Goal: Transaction & Acquisition: Purchase product/service

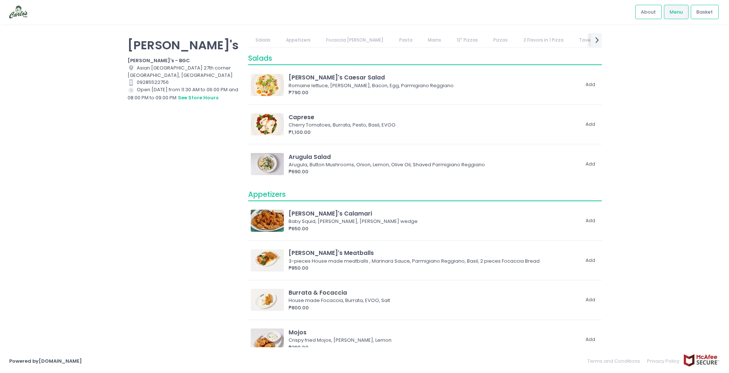
click at [614, 99] on div "[PERSON_NAME]'s [PERSON_NAME]'s - BGC Location Created with Sketch. [GEOGRAPHIC…" at bounding box center [364, 186] width 729 height 307
drag, startPoint x: 197, startPoint y: 90, endPoint x: 183, endPoint y: 88, distance: 14.8
type textarea "1:"
click at [183, 88] on div "Store Hours Created with Sketch. Open today from 11:30 AM to 06:00 PM and 08:00…" at bounding box center [184, 93] width 112 height 15
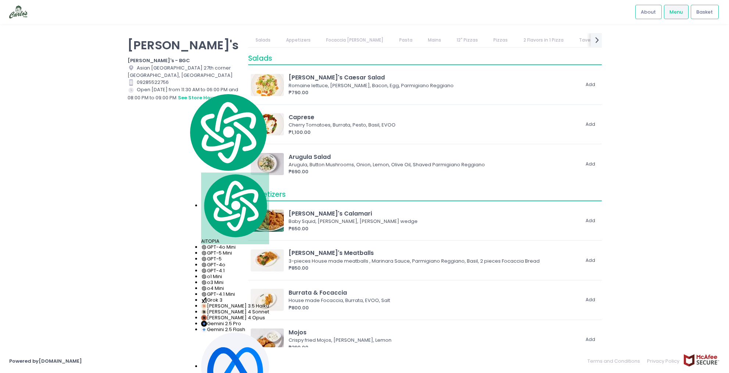
click at [170, 113] on div "Carlo's Carlo's - BGC Location Created with Sketch. Asian Century Center 27th c…" at bounding box center [183, 182] width 121 height 299
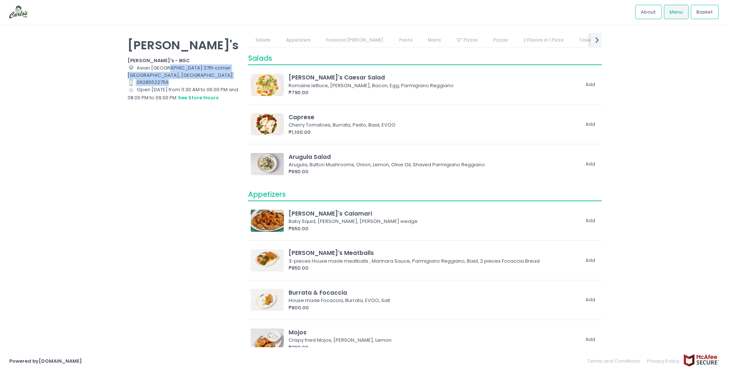
drag, startPoint x: 176, startPoint y: 68, endPoint x: 190, endPoint y: 80, distance: 18.6
click at [200, 79] on div "Carlo's Carlo's - BGC Location Created with Sketch. Asian Century Center 27th c…" at bounding box center [183, 182] width 121 height 299
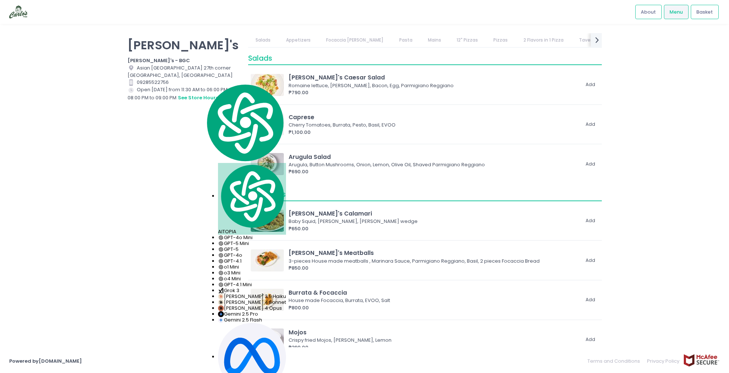
click at [153, 98] on div "Store Hours Created with Sketch. Open today from 11:30 AM to 06:00 PM and 08:00…" at bounding box center [184, 93] width 112 height 15
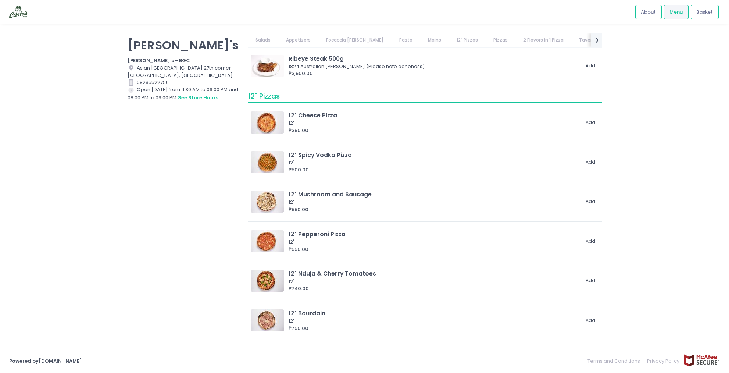
scroll to position [756, 0]
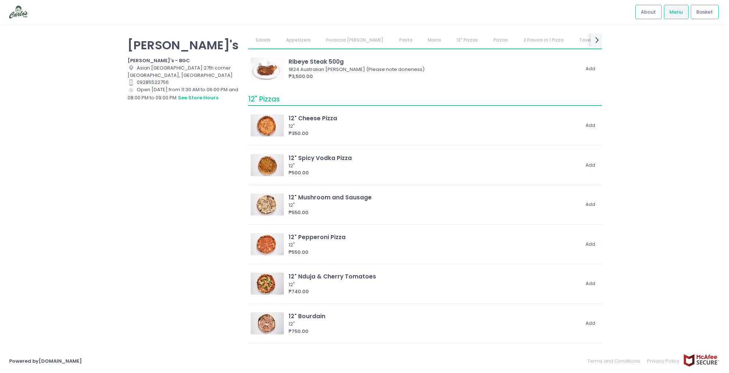
click at [265, 168] on img at bounding box center [267, 165] width 33 height 22
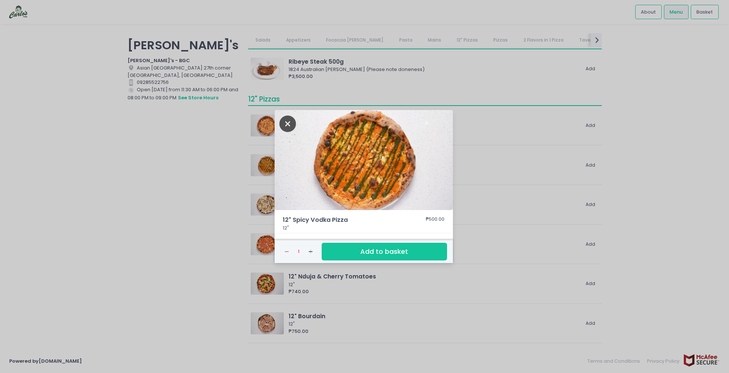
click at [289, 127] on icon "Close" at bounding box center [287, 123] width 17 height 17
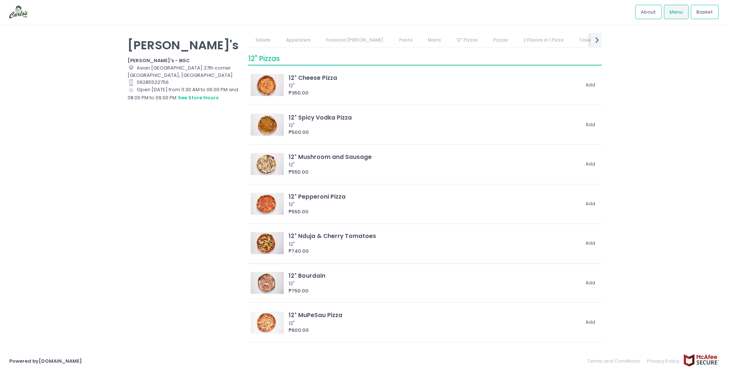
scroll to position [834, 0]
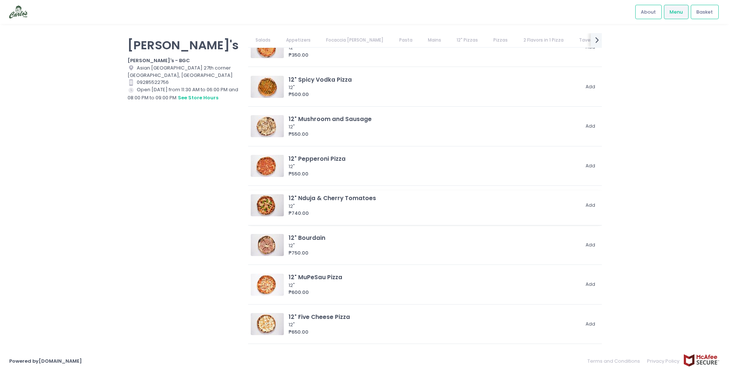
click at [275, 203] on img at bounding box center [267, 205] width 33 height 22
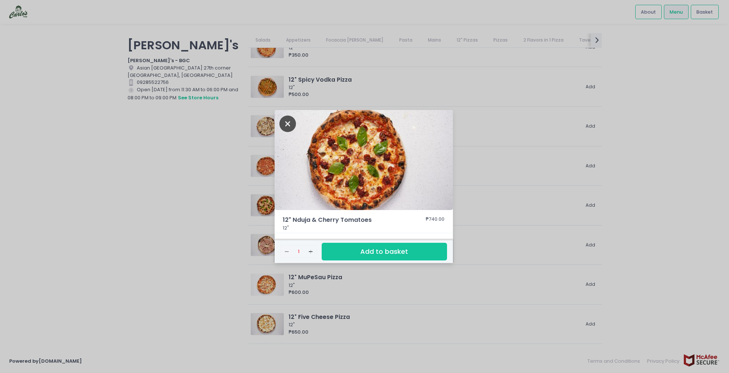
click at [288, 127] on icon "Close" at bounding box center [287, 123] width 17 height 17
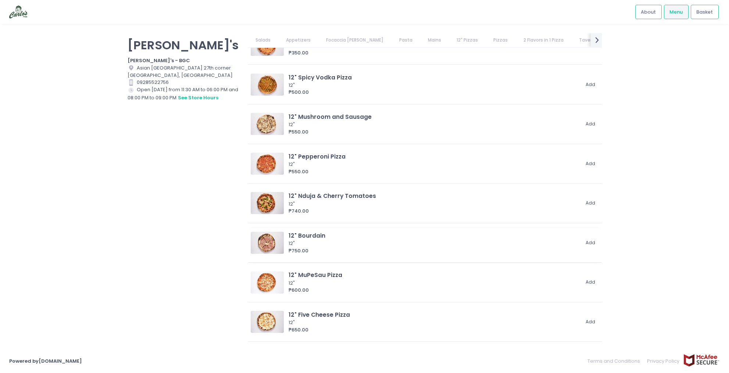
scroll to position [841, 0]
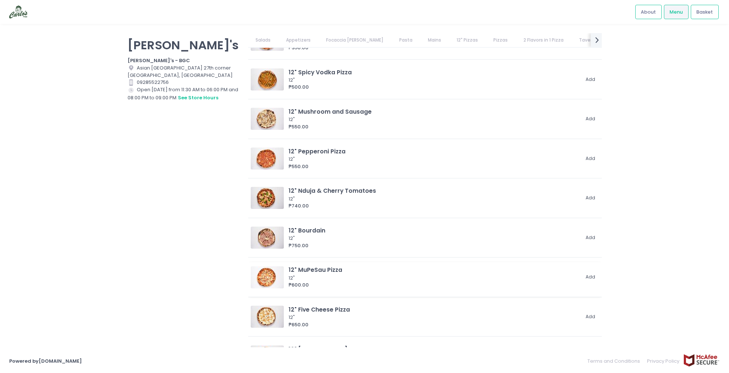
click at [269, 273] on img at bounding box center [267, 277] width 33 height 22
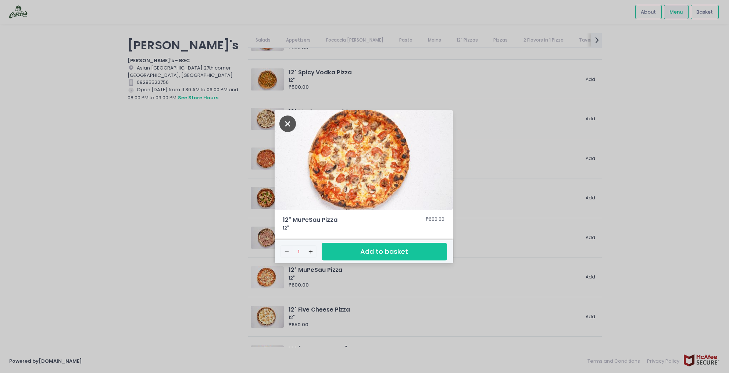
click at [282, 122] on icon "Close" at bounding box center [287, 123] width 17 height 17
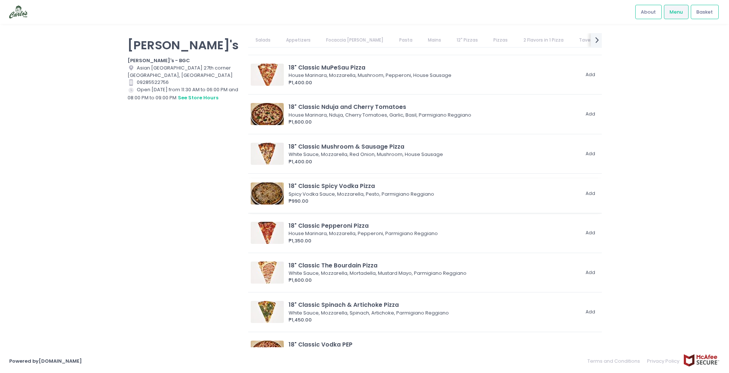
scroll to position [1320, 0]
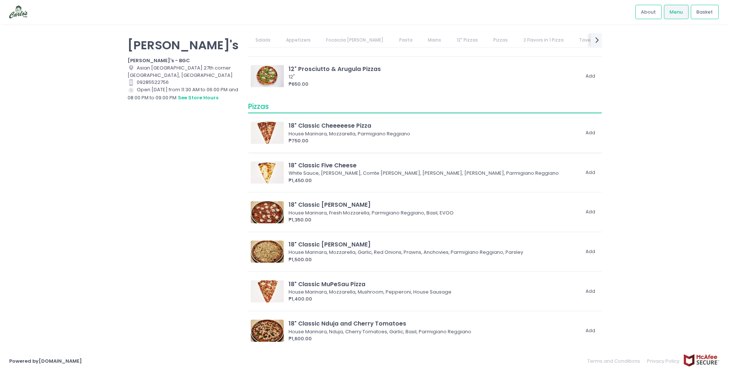
click at [277, 134] on img at bounding box center [267, 133] width 33 height 22
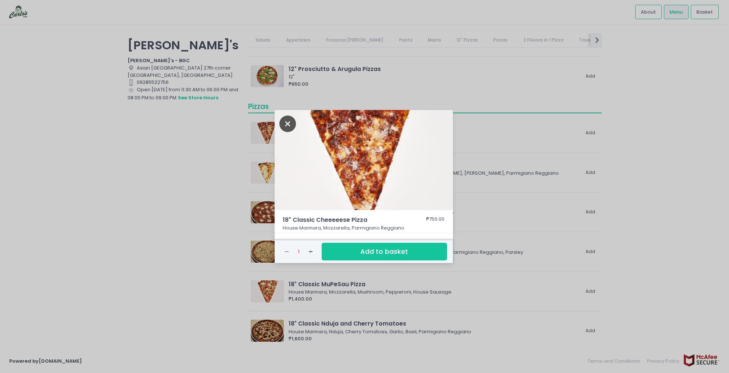
click at [291, 125] on icon "Close" at bounding box center [287, 123] width 17 height 17
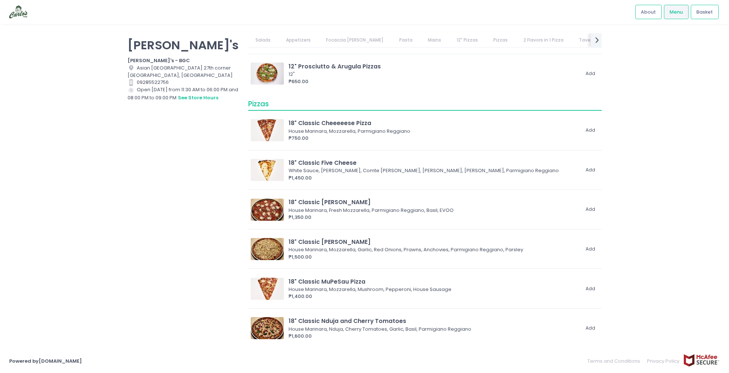
scroll to position [1323, 0]
click at [267, 212] on img at bounding box center [267, 209] width 33 height 22
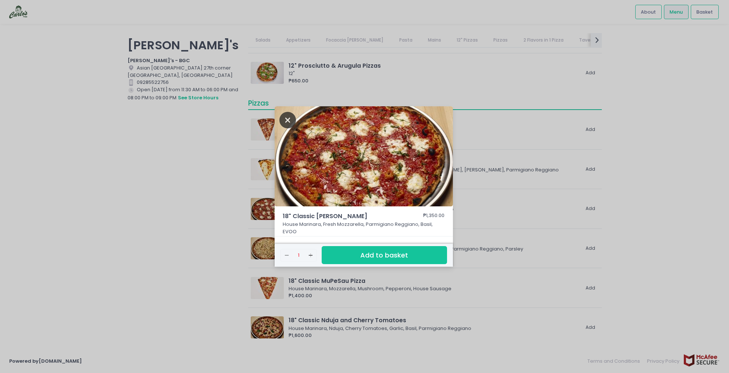
click at [285, 122] on icon "Close" at bounding box center [287, 120] width 17 height 17
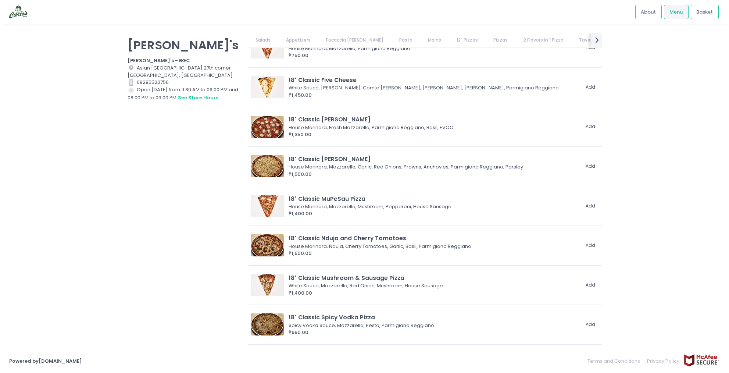
scroll to position [1491, 0]
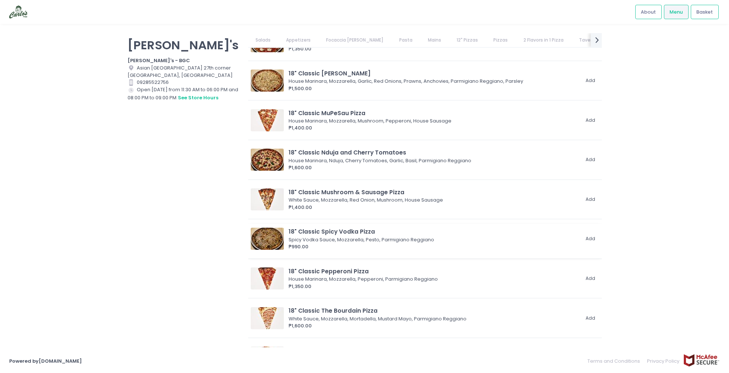
click at [272, 243] on img at bounding box center [267, 239] width 33 height 22
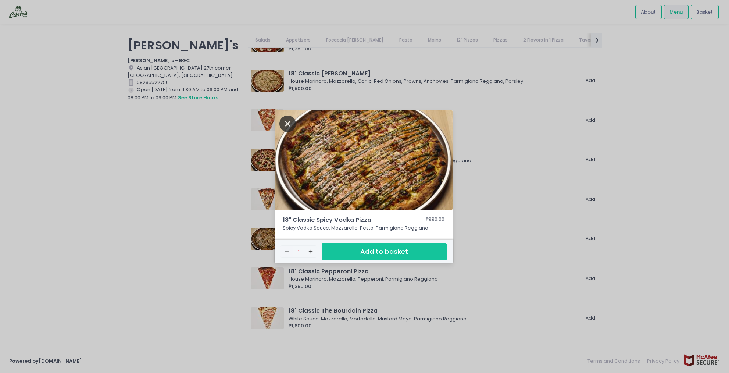
click at [284, 121] on icon "Close" at bounding box center [287, 123] width 17 height 17
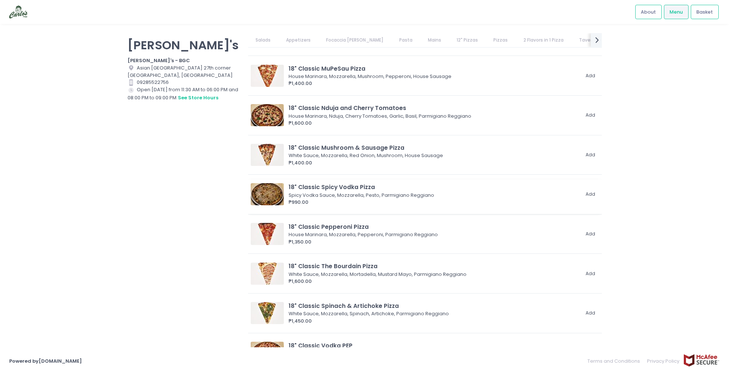
scroll to position [1544, 0]
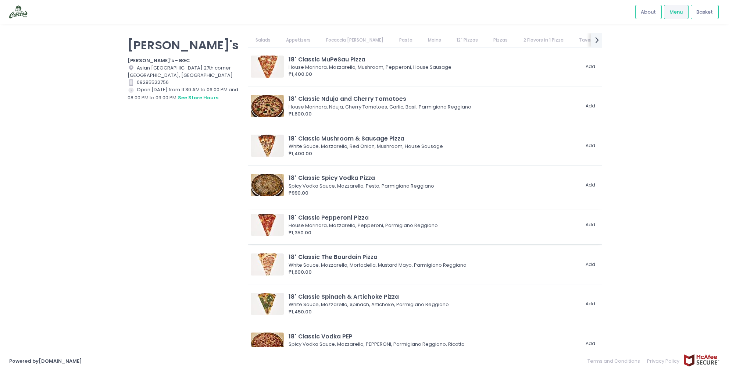
click at [273, 218] on img at bounding box center [267, 225] width 33 height 22
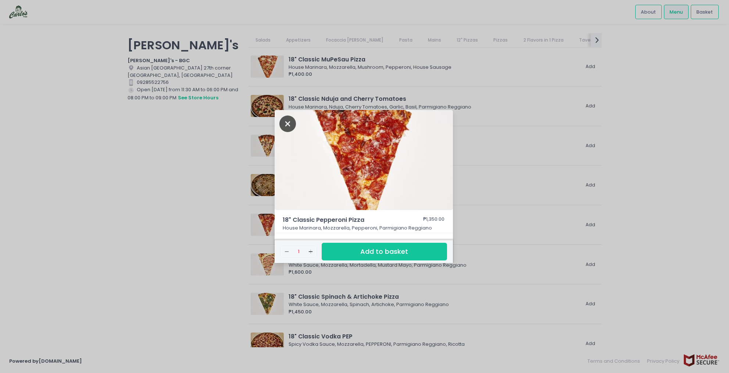
click at [287, 125] on icon "Close" at bounding box center [287, 123] width 17 height 17
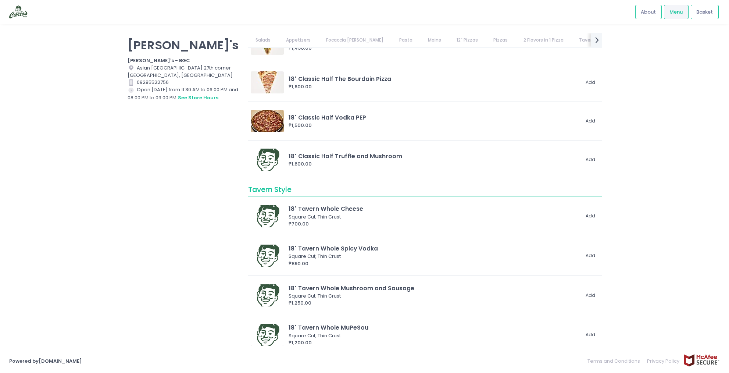
scroll to position [2418, 0]
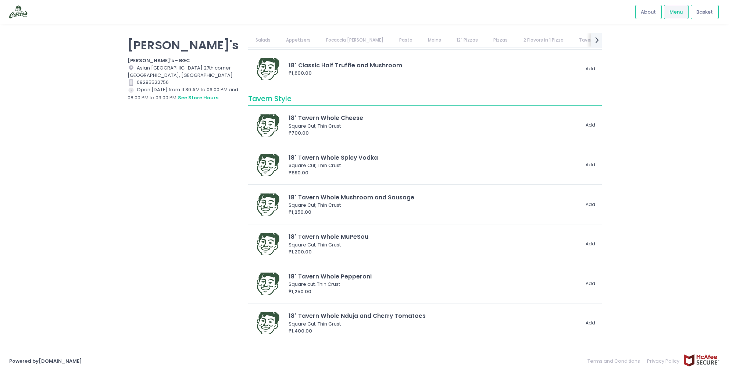
drag, startPoint x: 281, startPoint y: 217, endPoint x: 217, endPoint y: 0, distance: 226.1
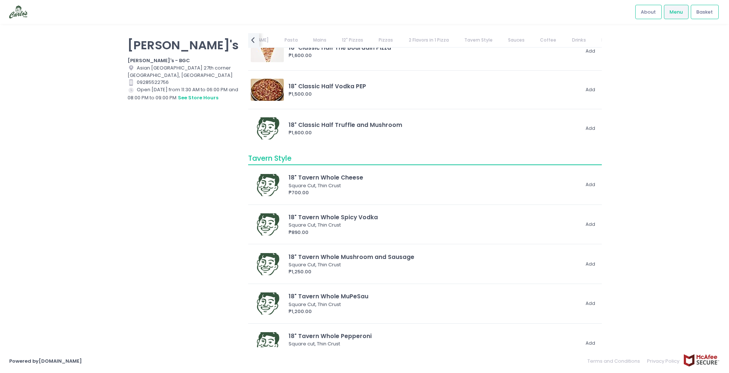
scroll to position [2119, 0]
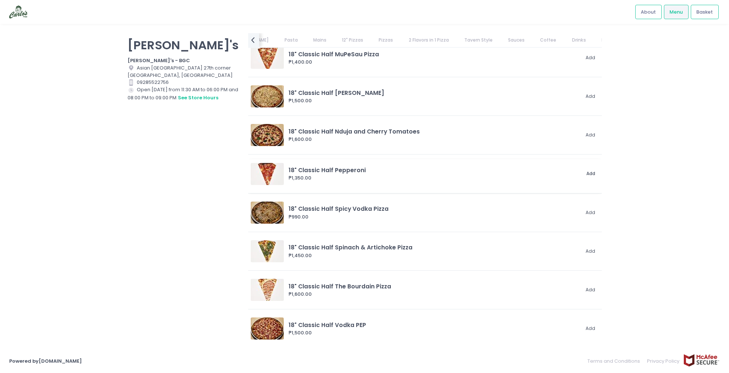
click at [589, 174] on button "Add" at bounding box center [591, 174] width 17 height 12
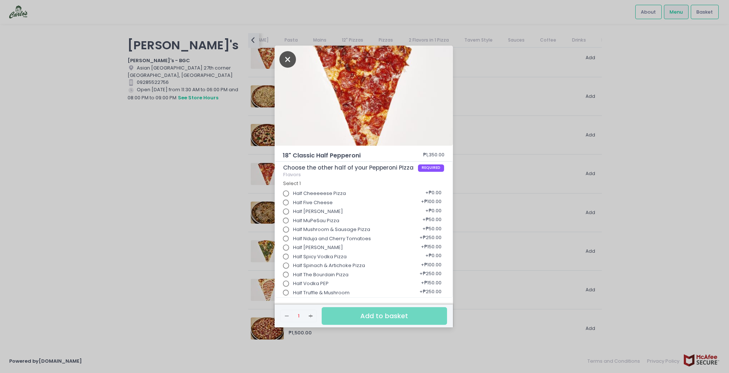
click at [293, 56] on icon "Close" at bounding box center [287, 59] width 17 height 17
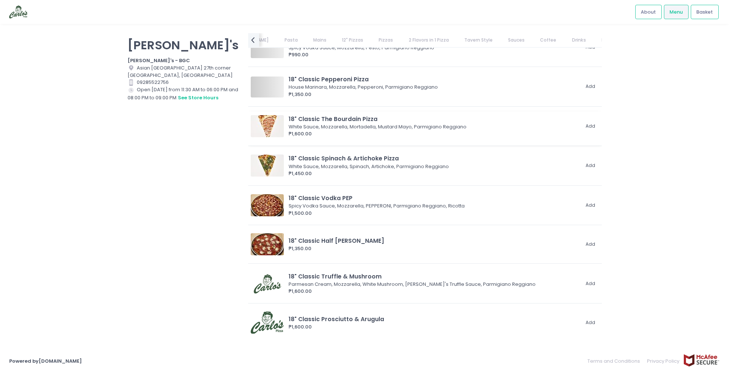
scroll to position [1670, 0]
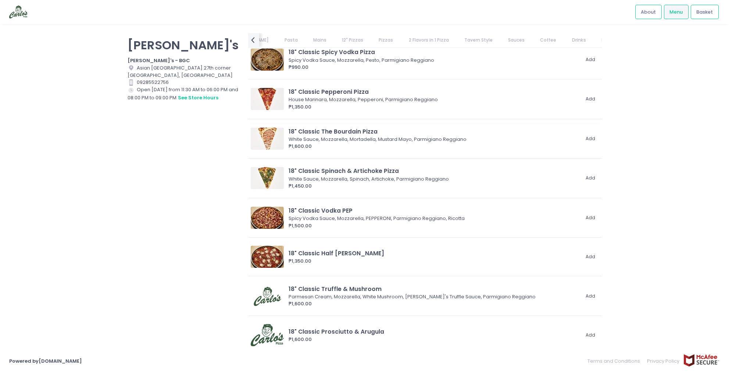
click at [280, 141] on img at bounding box center [267, 139] width 33 height 22
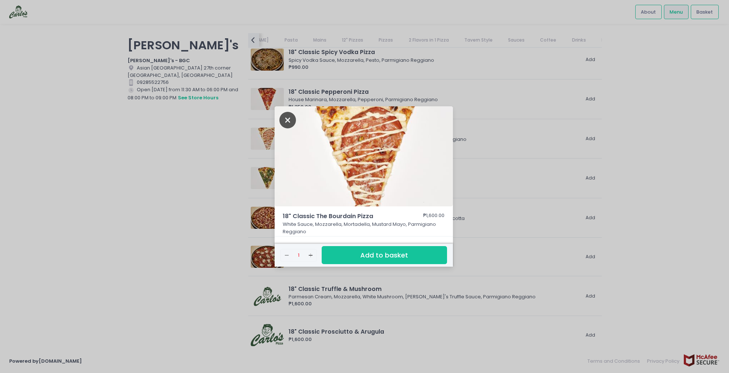
click at [288, 118] on icon "Close" at bounding box center [287, 120] width 17 height 17
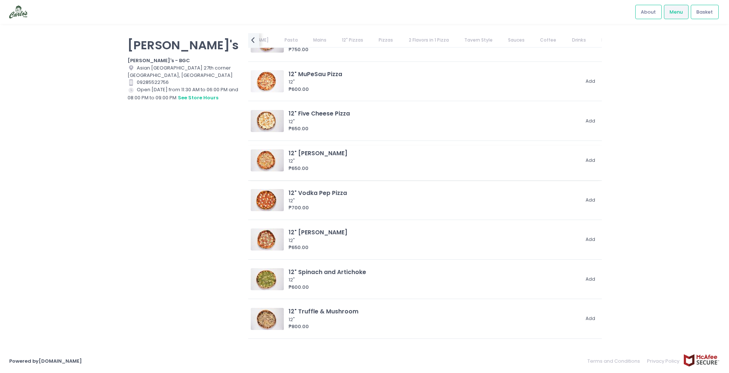
scroll to position [1037, 0]
click at [280, 160] on img at bounding box center [267, 161] width 33 height 22
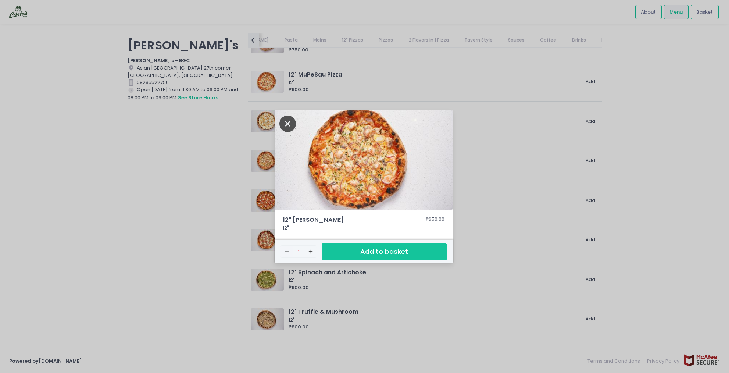
click at [288, 123] on icon "Close" at bounding box center [287, 123] width 17 height 17
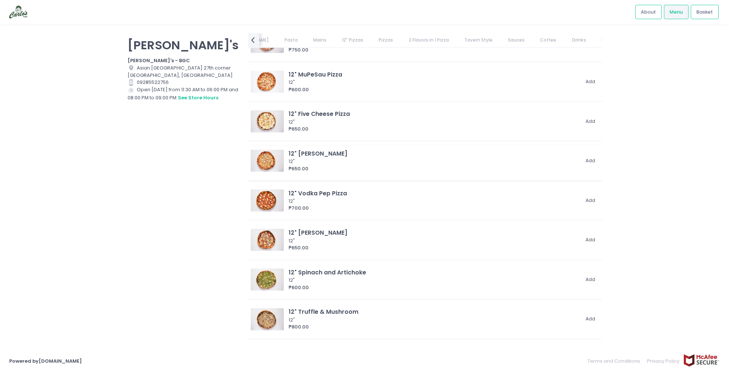
click at [277, 159] on img at bounding box center [267, 161] width 33 height 22
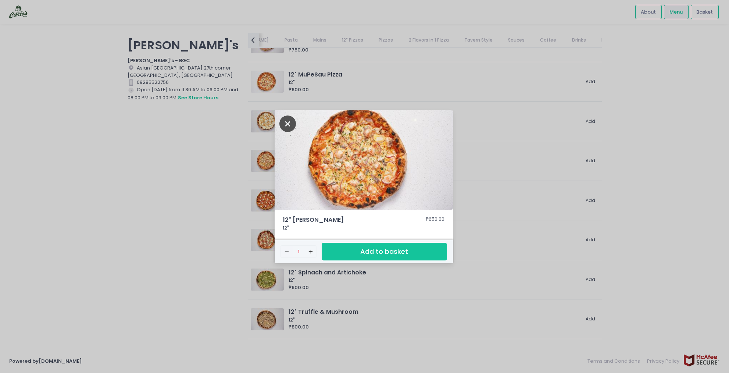
click at [287, 126] on icon "Close" at bounding box center [287, 123] width 17 height 17
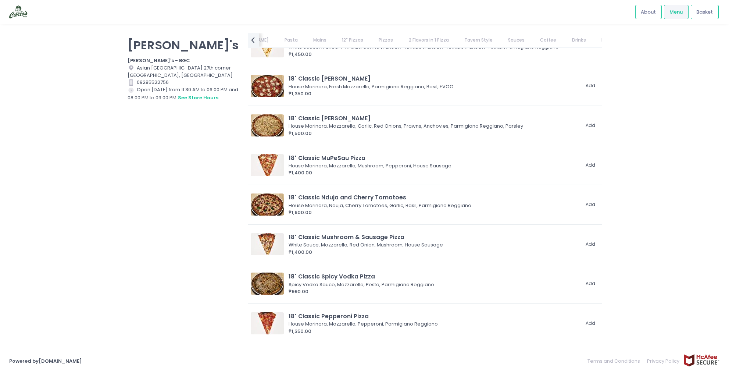
scroll to position [1446, 0]
click at [403, 39] on link "2 Flavors in 1 Pizza" at bounding box center [429, 40] width 54 height 14
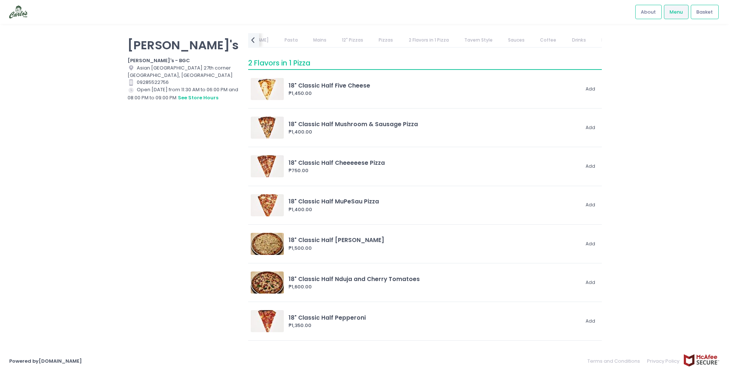
scroll to position [1977, 0]
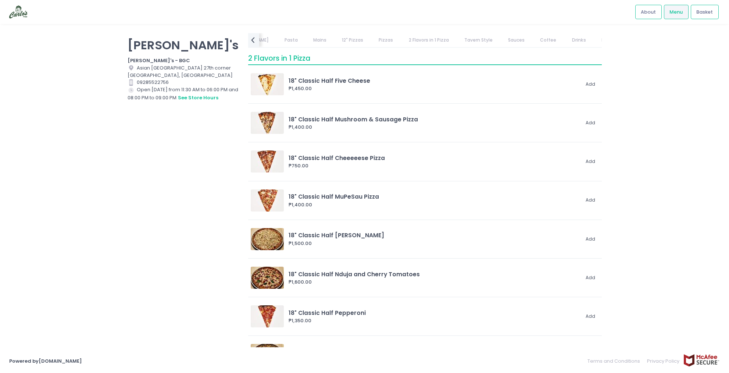
click at [372, 33] on link "Pizzas" at bounding box center [386, 40] width 29 height 14
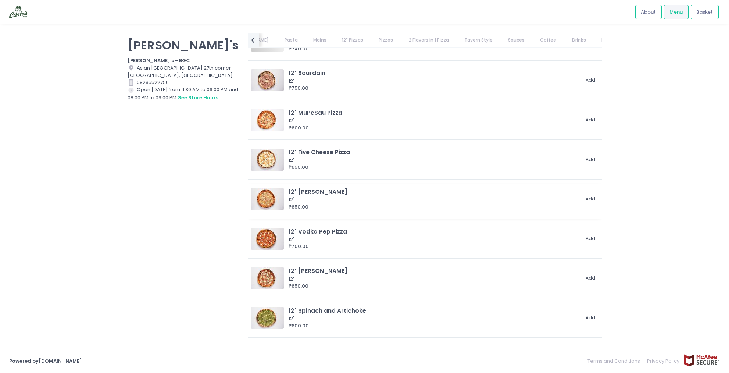
scroll to position [994, 0]
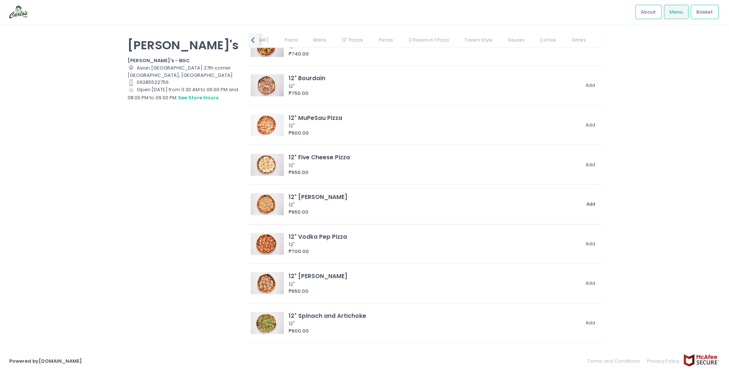
click at [583, 203] on button "Add" at bounding box center [591, 204] width 17 height 12
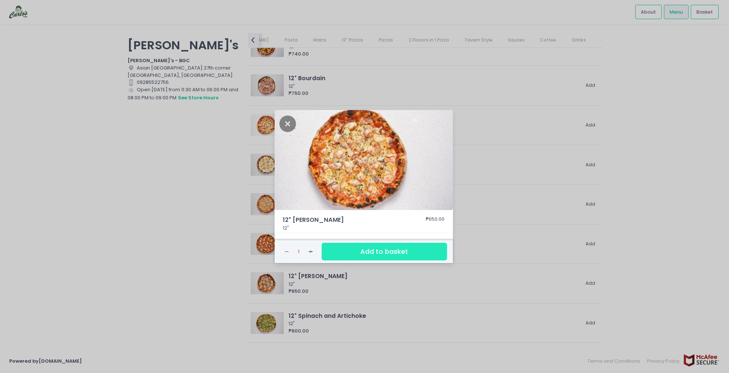
click at [374, 253] on button "Add to basket" at bounding box center [384, 252] width 125 height 18
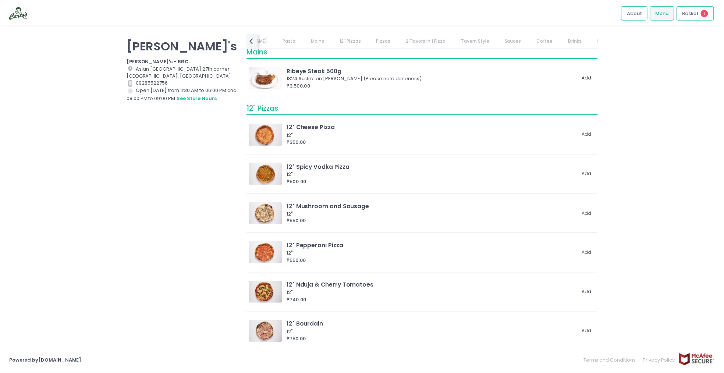
scroll to position [800, 0]
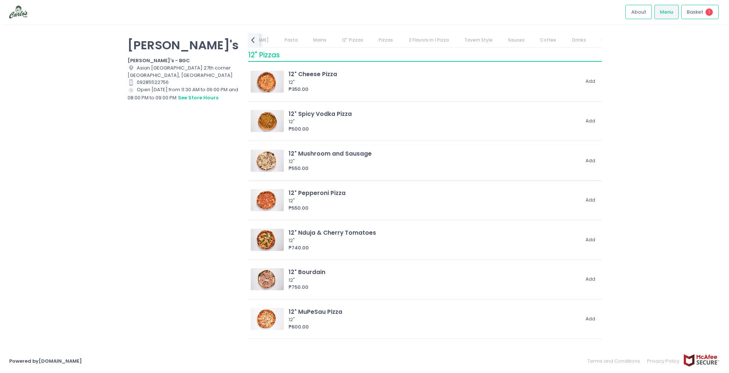
click at [276, 161] on img at bounding box center [267, 161] width 33 height 22
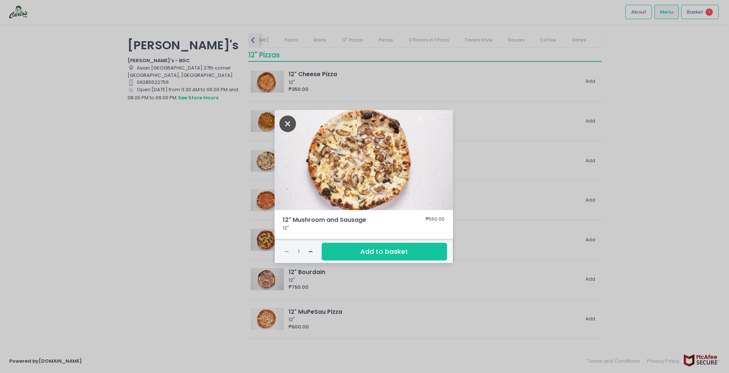
click at [286, 127] on icon "Close" at bounding box center [287, 123] width 17 height 17
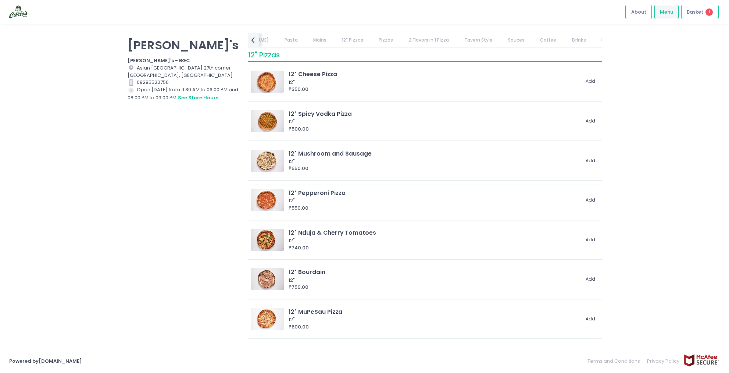
click at [281, 203] on img at bounding box center [267, 200] width 33 height 22
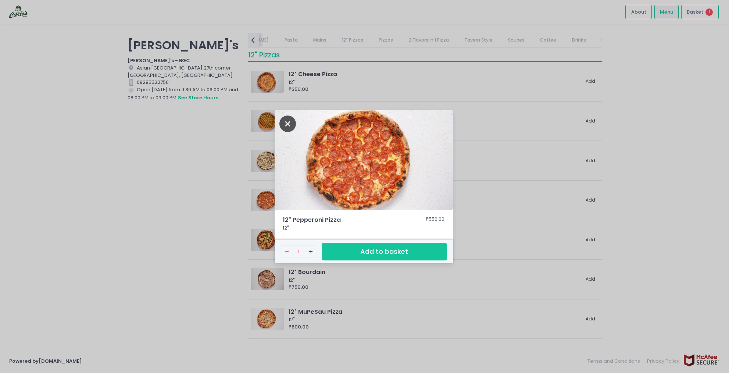
click at [286, 125] on icon "Close" at bounding box center [287, 123] width 17 height 17
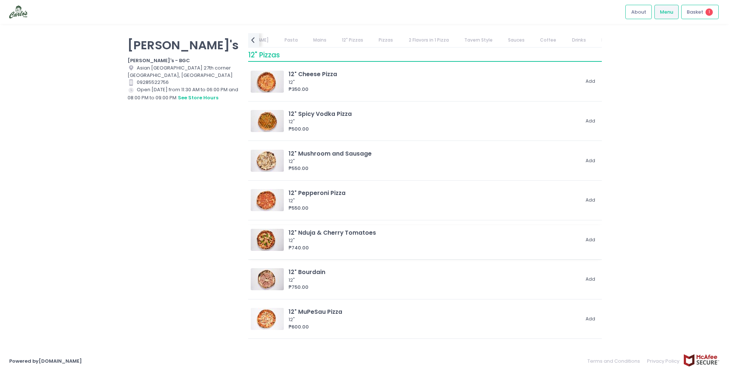
click at [280, 239] on img at bounding box center [267, 240] width 33 height 22
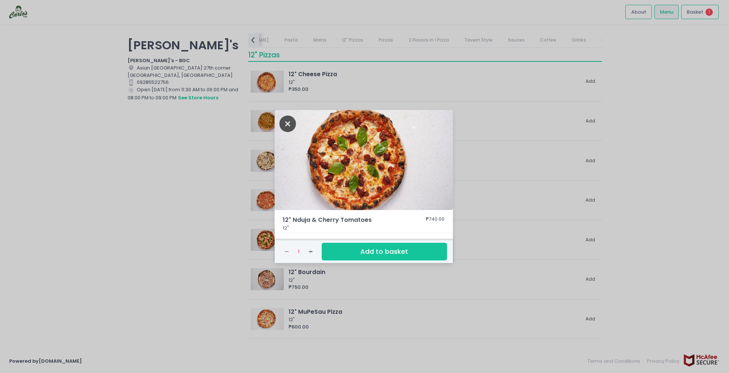
click at [291, 122] on icon "Close" at bounding box center [287, 123] width 17 height 17
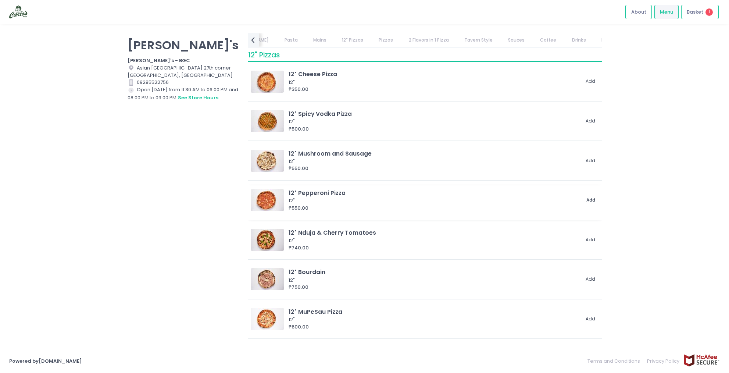
click at [585, 201] on button "Add" at bounding box center [591, 200] width 17 height 12
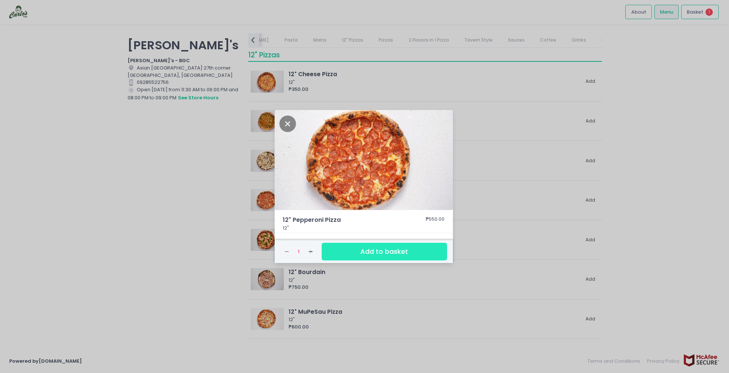
click at [420, 252] on button "Add to basket" at bounding box center [384, 252] width 125 height 18
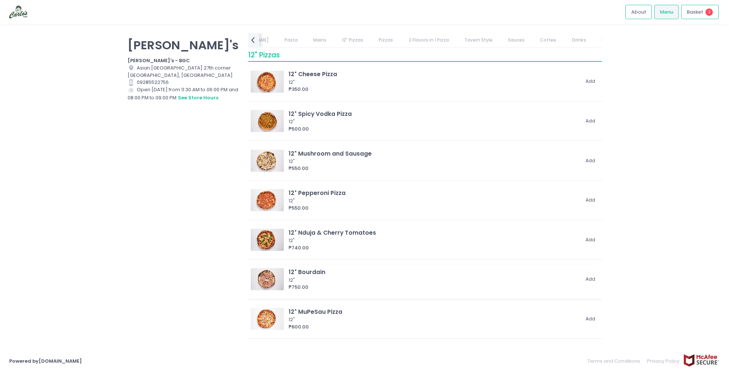
click at [279, 283] on img at bounding box center [267, 279] width 33 height 22
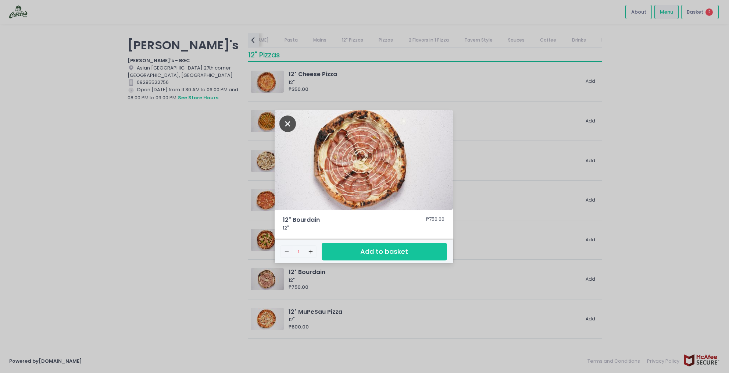
click at [290, 125] on icon "Close" at bounding box center [287, 123] width 17 height 17
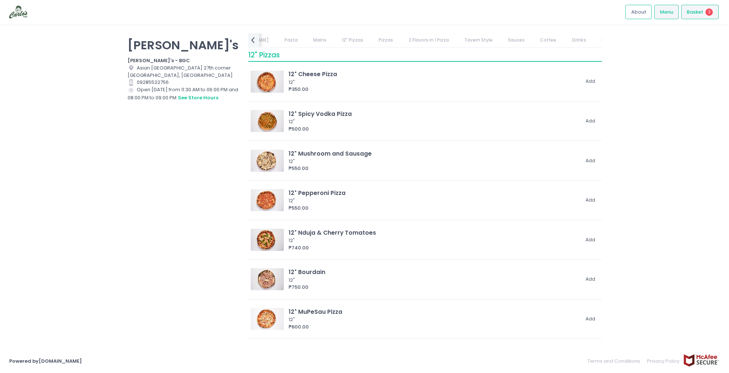
click at [691, 10] on span "Basket" at bounding box center [695, 11] width 17 height 7
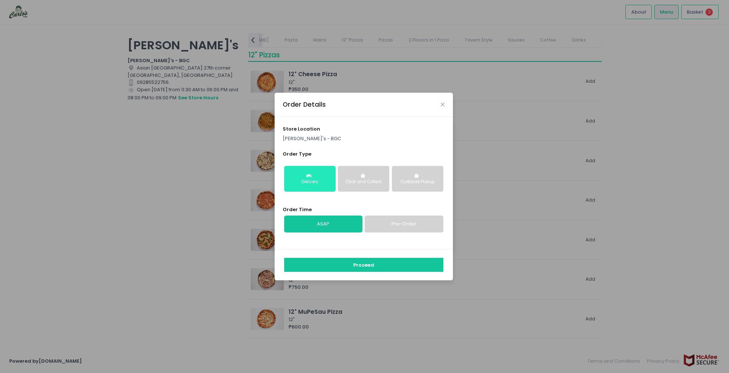
click at [317, 180] on div "Delivery" at bounding box center [309, 182] width 41 height 7
click at [444, 104] on icon "Close" at bounding box center [443, 105] width 4 height 6
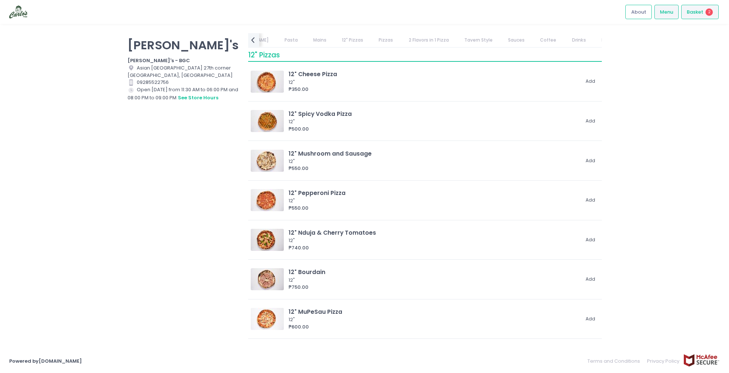
click at [703, 12] on span "Basket" at bounding box center [695, 11] width 17 height 7
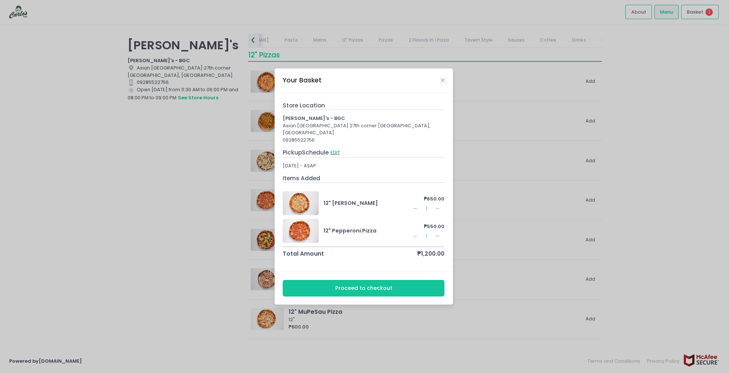
click at [336, 153] on button "EDIT" at bounding box center [335, 153] width 10 height 8
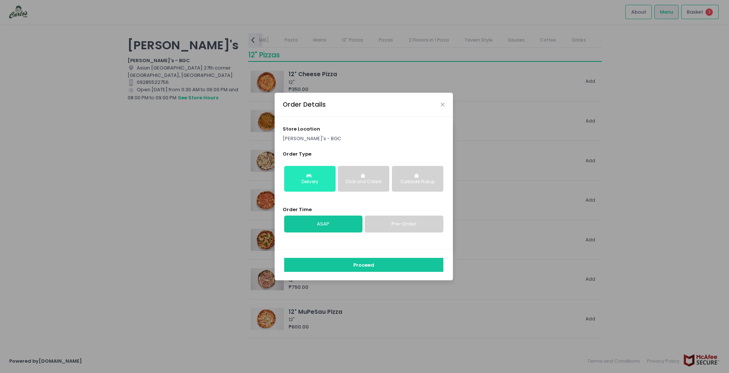
click at [323, 176] on button "Delivery" at bounding box center [309, 179] width 51 height 26
click at [445, 106] on div "Order Details" at bounding box center [364, 105] width 178 height 24
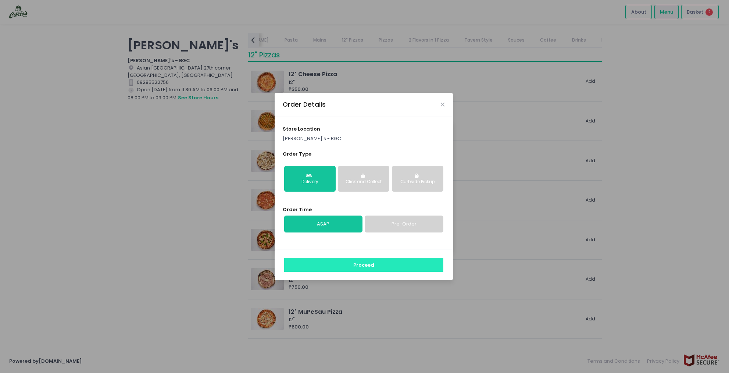
click at [360, 268] on button "Proceed" at bounding box center [363, 265] width 159 height 14
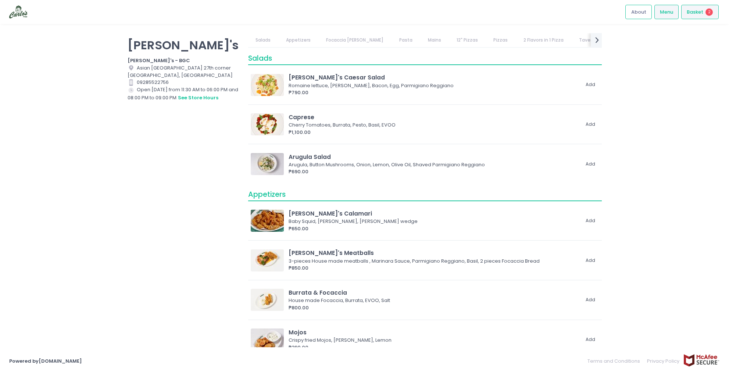
click at [692, 14] on span "Basket" at bounding box center [695, 11] width 17 height 7
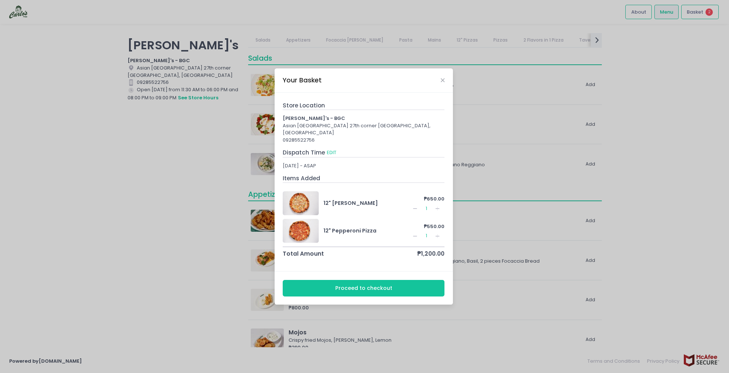
drag, startPoint x: 355, startPoint y: 123, endPoint x: 394, endPoint y: 140, distance: 43.0
click at [394, 140] on div "Carlo's - BGC Asian Century Center 27th corner 3rd & 4th Avenue Bonifacio Globa…" at bounding box center [364, 129] width 162 height 29
click at [354, 288] on button "Proceed to checkout" at bounding box center [364, 288] width 162 height 17
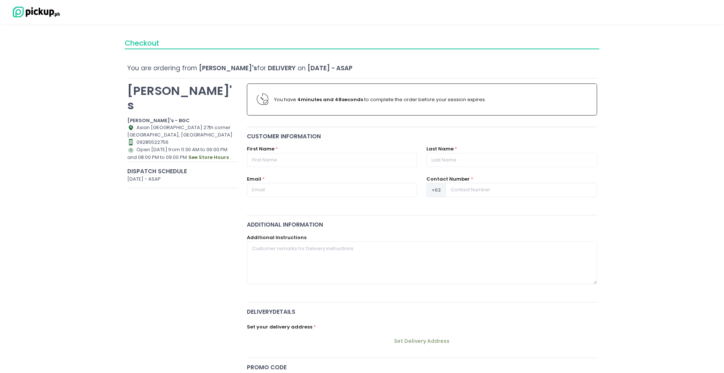
drag, startPoint x: 185, startPoint y: 160, endPoint x: 189, endPoint y: 138, distance: 22.4
click at [185, 167] on div "Dispatch Schedule" at bounding box center [182, 171] width 111 height 8
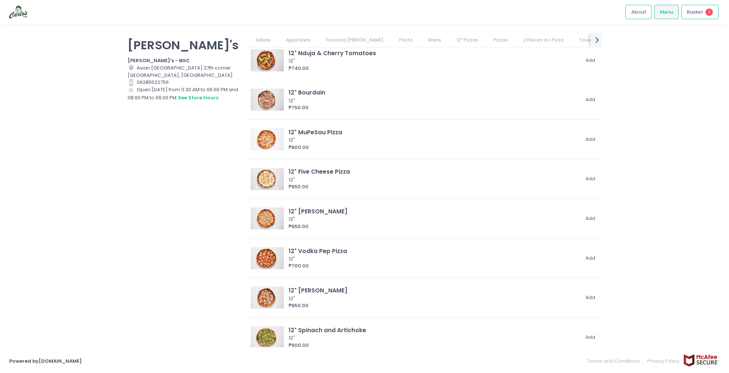
click at [309, 38] on link "Appetizers" at bounding box center [298, 40] width 39 height 14
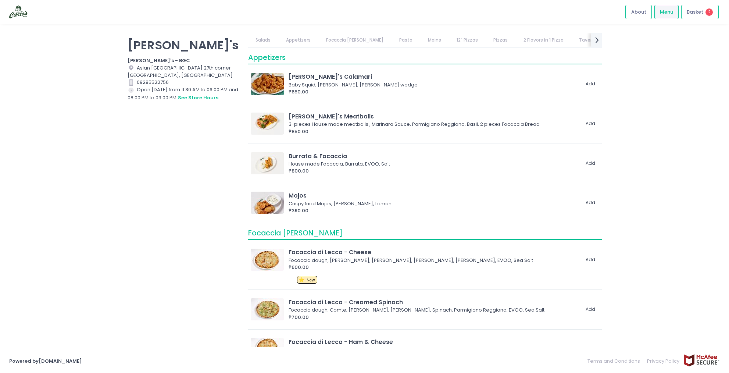
scroll to position [136, 0]
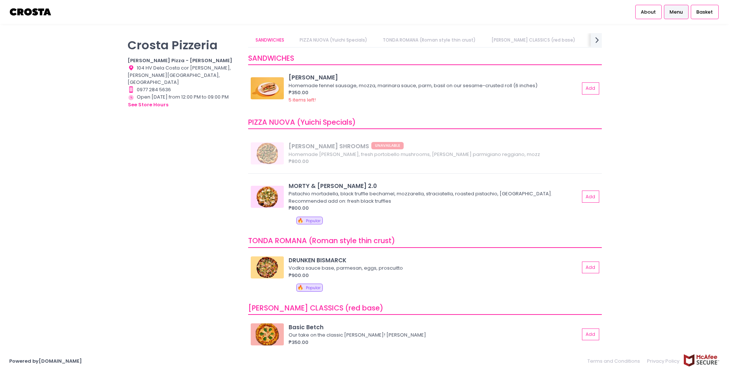
click at [641, 121] on div "[PERSON_NAME] Pizzeria [PERSON_NAME] Pizza - [PERSON_NAME] Location Created wit…" at bounding box center [364, 186] width 729 height 307
click at [272, 91] on img at bounding box center [267, 88] width 33 height 22
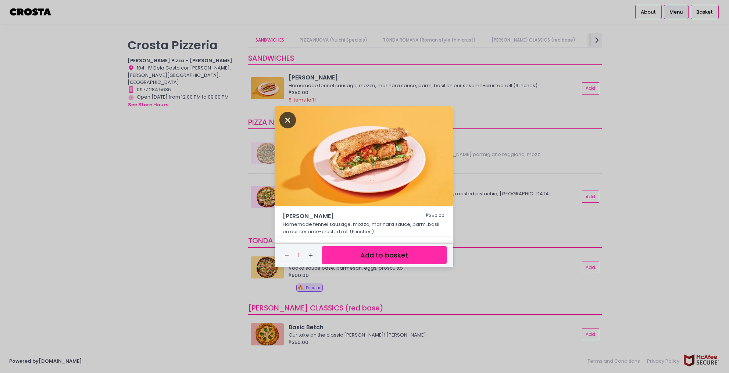
click at [291, 118] on icon "Close" at bounding box center [287, 120] width 17 height 17
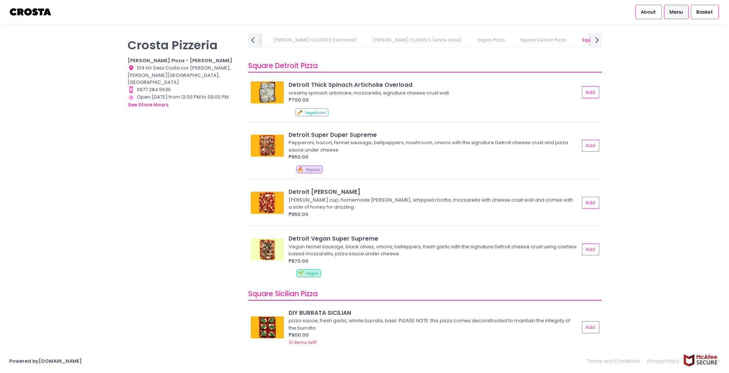
scroll to position [767, 0]
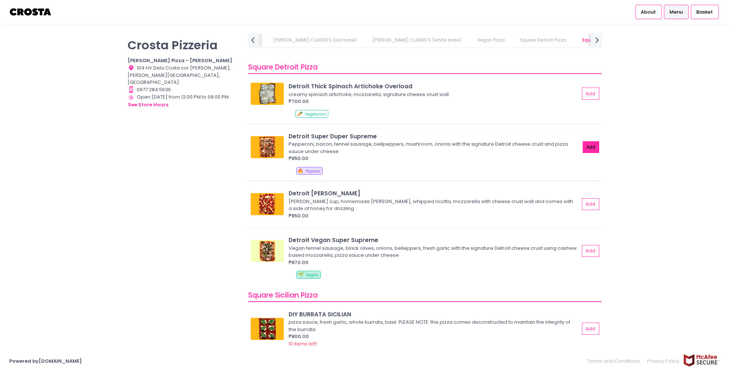
click at [586, 146] on button "Add" at bounding box center [591, 147] width 17 height 12
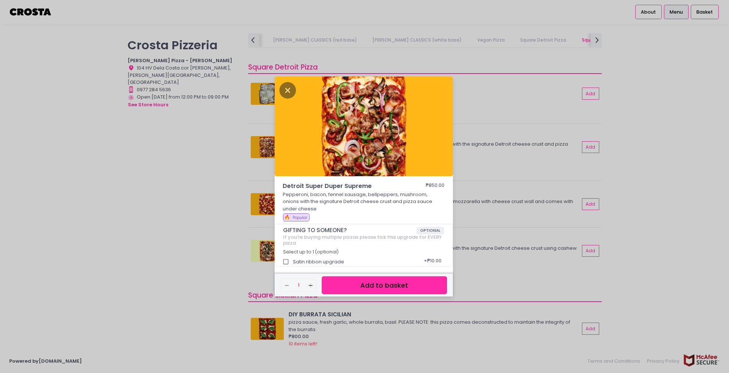
click at [388, 285] on button "Add to basket" at bounding box center [384, 285] width 125 height 18
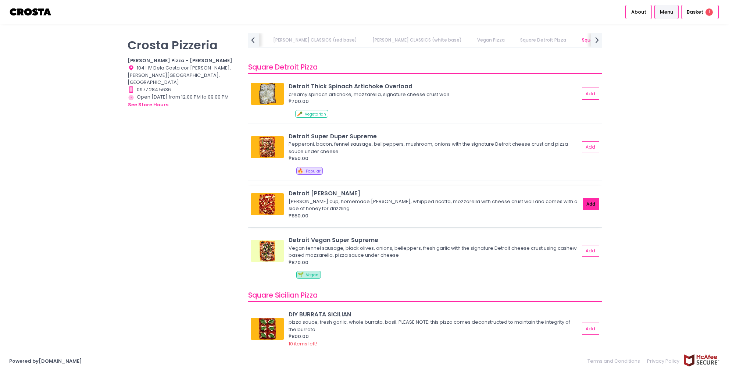
click at [583, 205] on button "Add" at bounding box center [591, 204] width 17 height 12
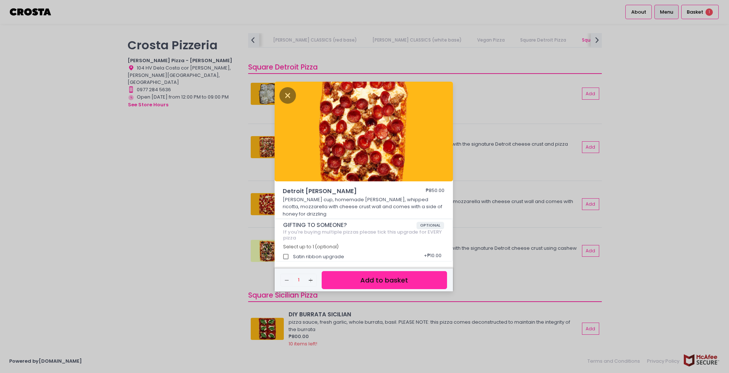
click at [425, 273] on button "Add to basket" at bounding box center [384, 280] width 125 height 18
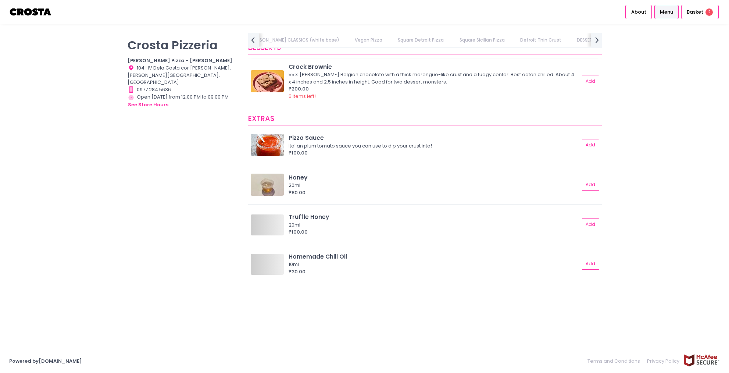
scroll to position [0, 373]
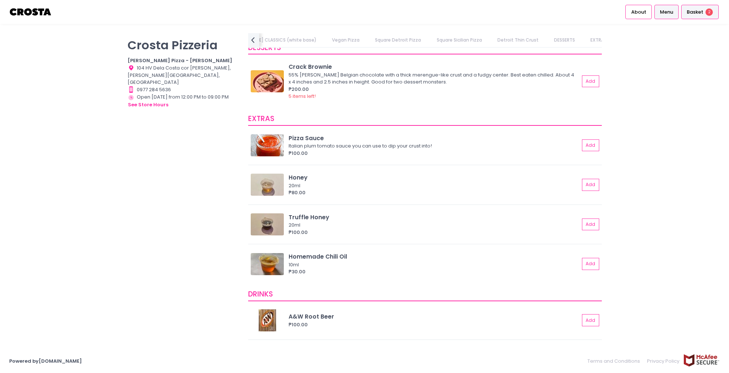
click at [701, 11] on span "Basket" at bounding box center [695, 11] width 17 height 7
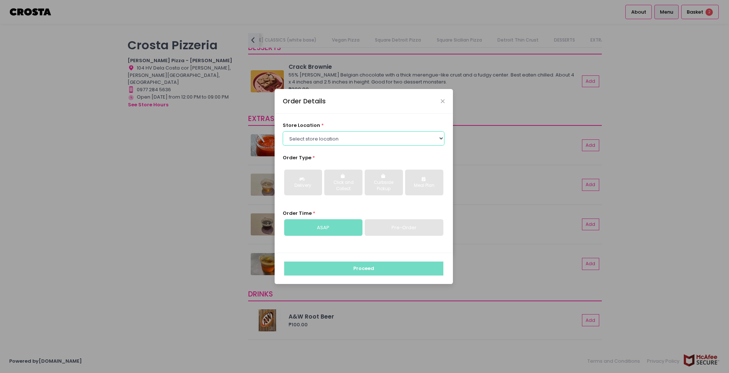
click at [320, 136] on select "Select store location [PERSON_NAME] Pizza - [PERSON_NAME] Pizza - [GEOGRAPHIC_D…" at bounding box center [364, 138] width 162 height 14
select select "5fabb2e53664a8677beaeb89"
click at [283, 131] on select "Select store location [PERSON_NAME] Pizza - [PERSON_NAME] Pizza - [GEOGRAPHIC_D…" at bounding box center [364, 138] width 162 height 14
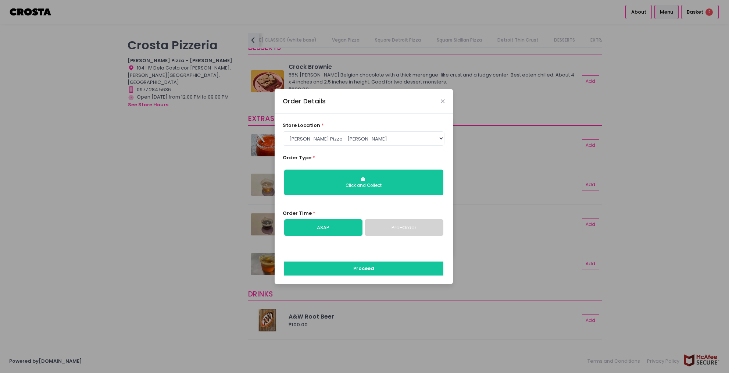
click at [394, 229] on link "Pre-Order" at bounding box center [404, 227] width 78 height 17
select select "[DATE]"
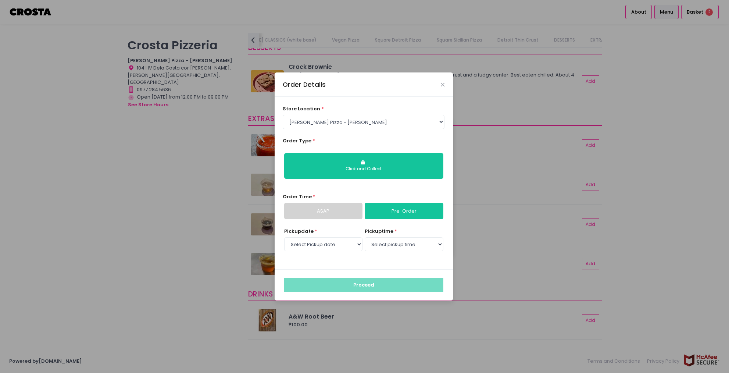
click at [345, 214] on link "ASAP" at bounding box center [323, 211] width 78 height 17
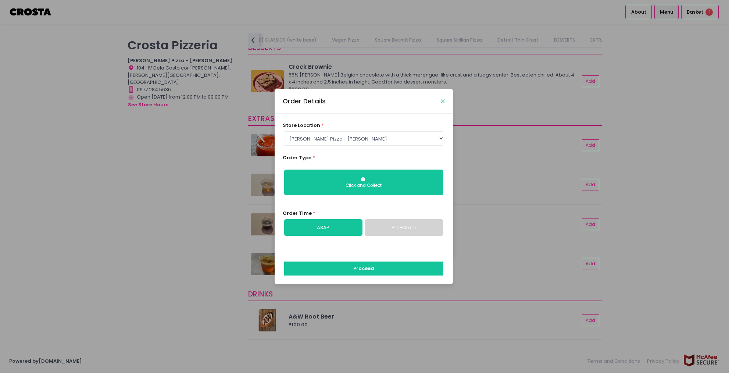
click at [443, 101] on icon "Close" at bounding box center [443, 102] width 4 height 6
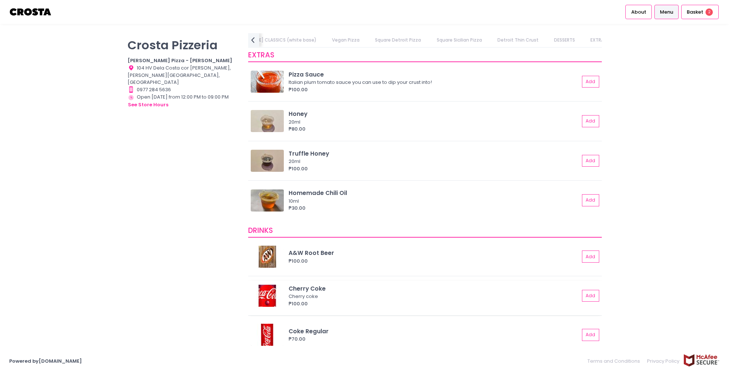
scroll to position [1646, 0]
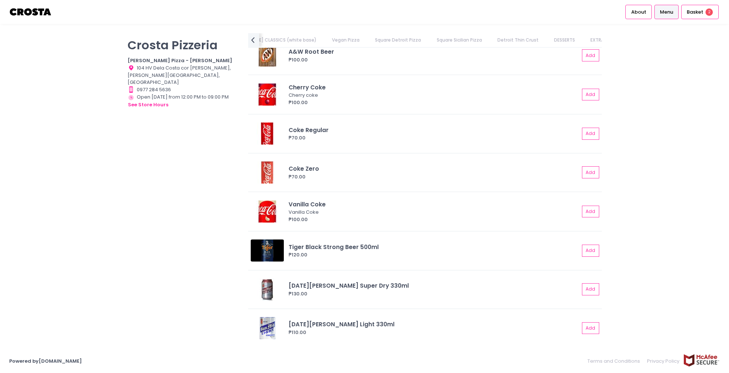
click at [40, 10] on img at bounding box center [30, 12] width 43 height 13
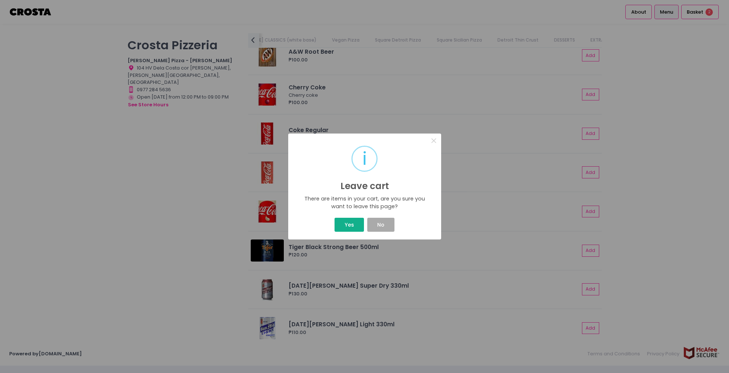
click at [357, 223] on button "Yes" at bounding box center [349, 225] width 29 height 14
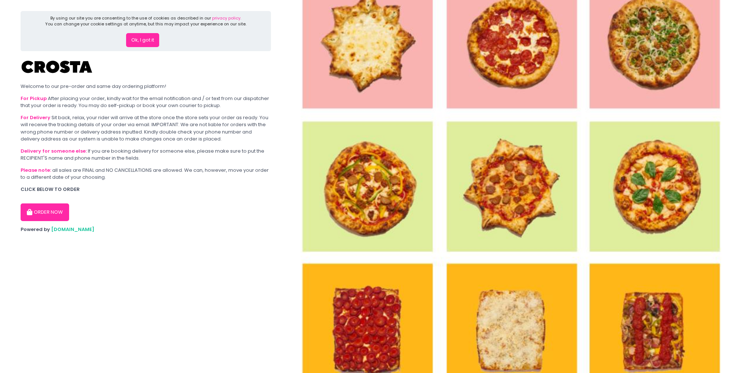
click at [47, 236] on section "By using our site you are consenting to the use of cookies as described in our …" at bounding box center [146, 186] width 292 height 373
click at [145, 49] on div "By using our site you are consenting to the use of cookies as described in our …" at bounding box center [146, 31] width 250 height 40
click at [138, 39] on button "Ok, I got it" at bounding box center [142, 40] width 33 height 14
